Goal: Task Accomplishment & Management: Manage account settings

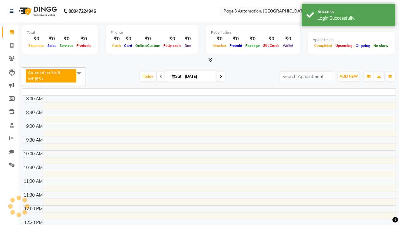
select select "en"
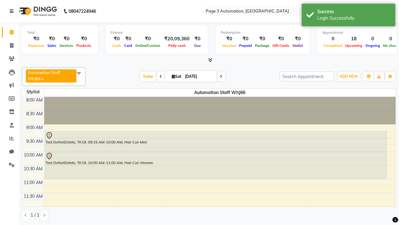
click at [13, 11] on icon at bounding box center [12, 11] width 4 height 4
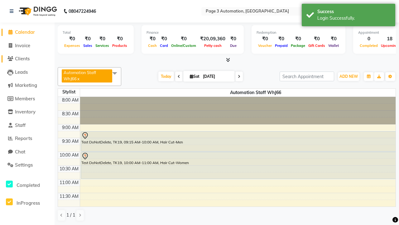
click at [27, 59] on span "Clients" at bounding box center [22, 59] width 15 height 6
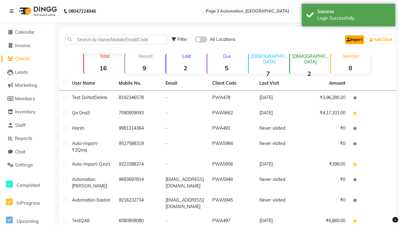
click at [353, 39] on link "Import" at bounding box center [354, 39] width 19 height 9
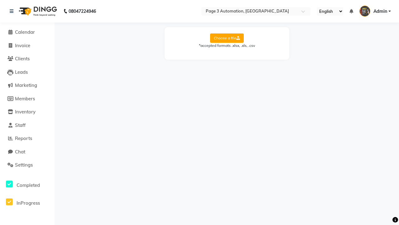
select select "Sheet1"
select select "name"
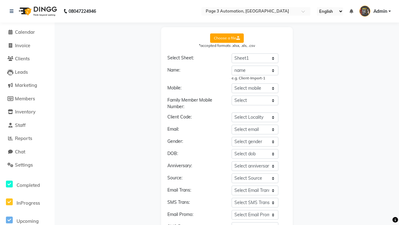
select select "number"
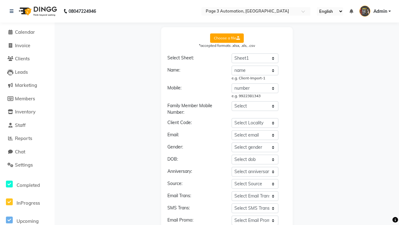
scroll to position [67, 0]
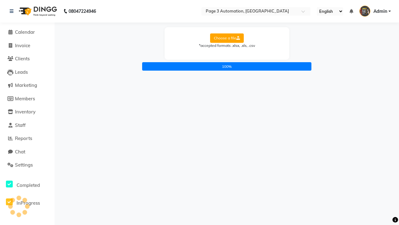
scroll to position [0, 0]
click at [13, 11] on icon at bounding box center [12, 11] width 4 height 4
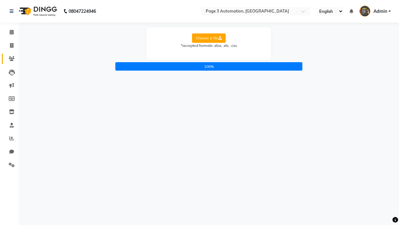
click at [9, 59] on icon at bounding box center [12, 58] width 6 height 5
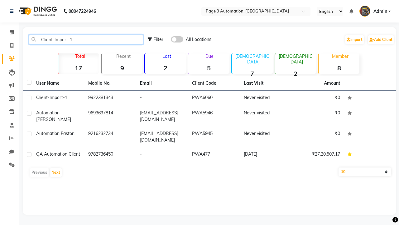
type input "Client-Import-1"
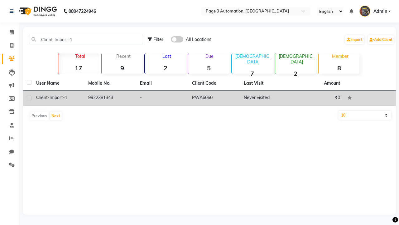
click at [29, 98] on label at bounding box center [29, 97] width 5 height 5
click at [29, 98] on input "checkbox" at bounding box center [29, 98] width 4 height 4
checkbox input "true"
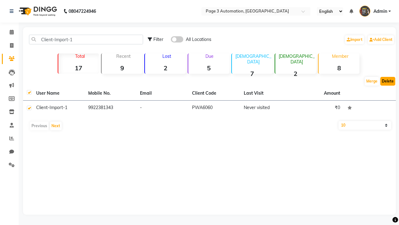
click at [388, 81] on button "Delete" at bounding box center [387, 81] width 15 height 9
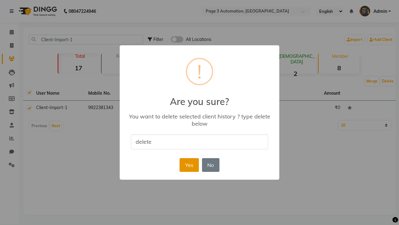
type input "delete"
click at [189, 164] on button "Yes" at bounding box center [189, 165] width 19 height 14
